Goal: Information Seeking & Learning: Learn about a topic

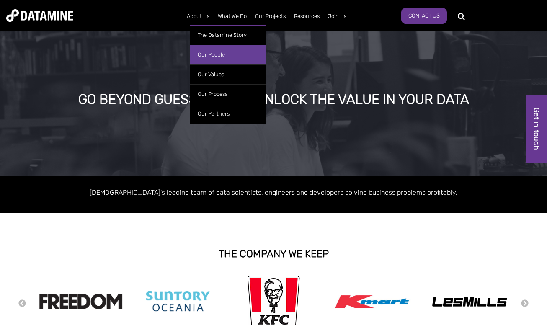
click at [223, 51] on link "Our People" at bounding box center [227, 55] width 75 height 20
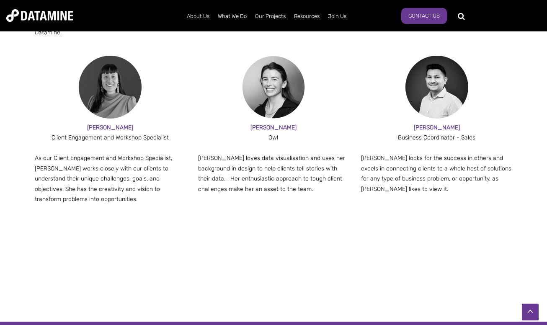
scroll to position [1080, 0]
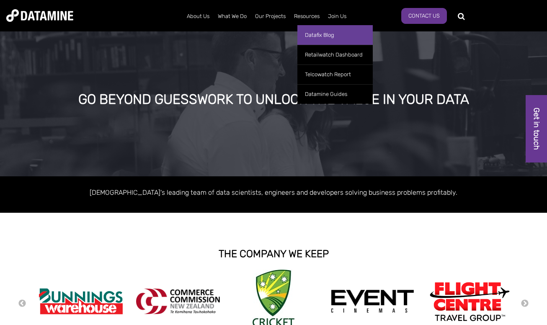
click at [322, 39] on link "Datafix Blog" at bounding box center [334, 35] width 75 height 20
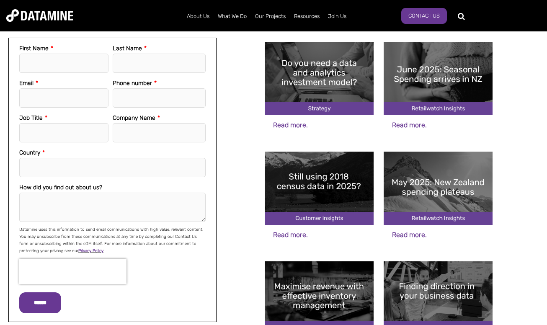
scroll to position [218, 0]
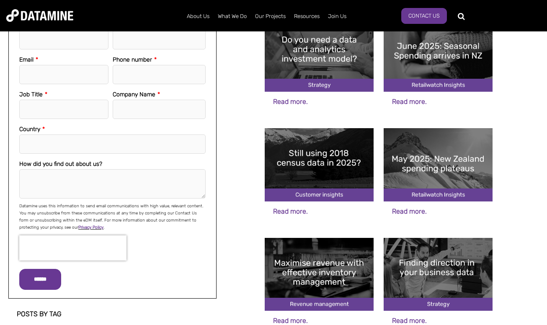
click at [312, 170] on img at bounding box center [319, 164] width 109 height 73
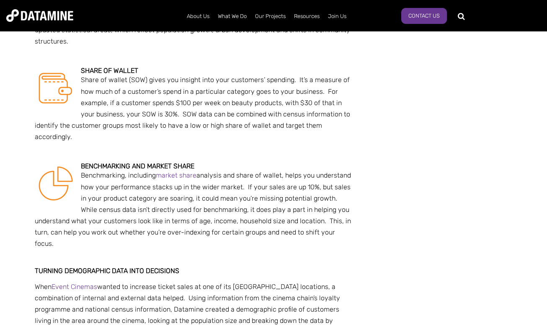
scroll to position [561, 0]
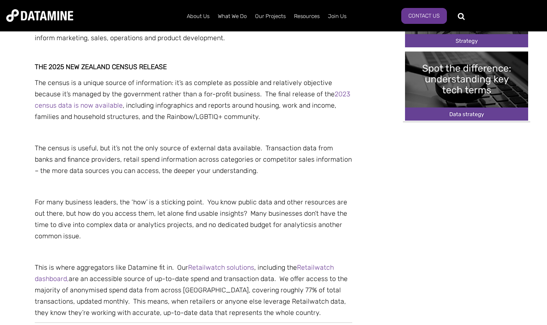
click at [64, 17] on img at bounding box center [39, 15] width 67 height 13
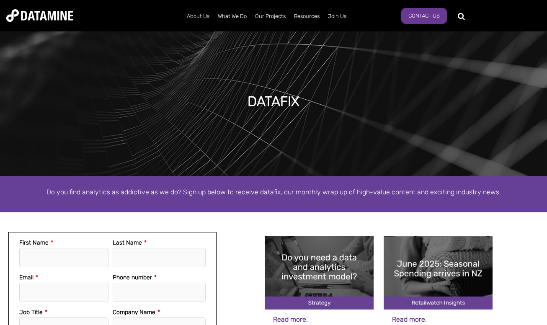
scroll to position [218, 0]
